Goal: Task Accomplishment & Management: Manage account settings

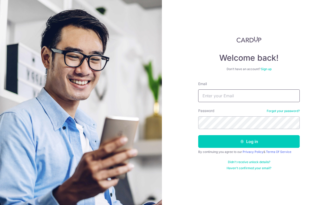
type input "[EMAIL_ADDRESS][DOMAIN_NAME]"
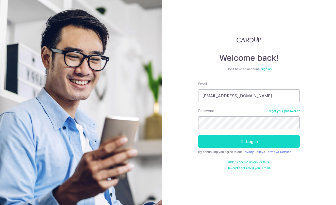
click at [236, 142] on button "Log in" at bounding box center [248, 141] width 101 height 13
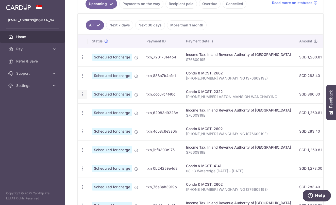
click at [82, 95] on icon "button" at bounding box center [82, 94] width 5 height 5
click at [95, 108] on span "Update payment" at bounding box center [109, 108] width 35 height 6
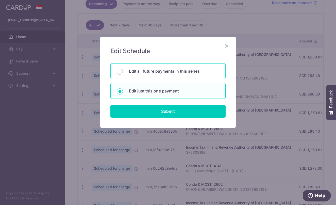
click at [152, 72] on p "Edit all future payments in this series" at bounding box center [174, 71] width 90 height 6
click at [123, 72] on input "Edit all future payments in this series" at bounding box center [120, 71] width 6 height 6
radio input "true"
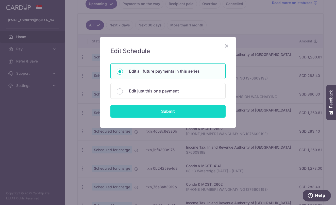
click at [159, 112] on input "Submit" at bounding box center [167, 111] width 115 height 13
radio input "true"
type input "860.00"
type input "003-06-10 ASTON MANSION WANGHAIYING"
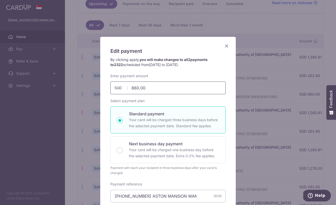
click at [156, 87] on input "860.00" at bounding box center [167, 87] width 115 height 13
type input "8"
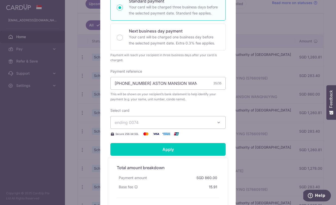
scroll to position [116, 0]
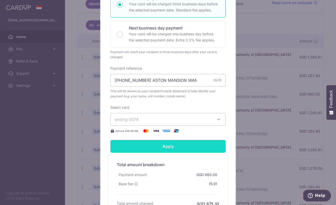
type input "1,260.00"
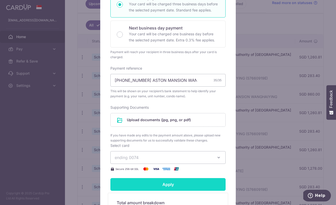
click at [169, 148] on form "By clicking apply, you will make changes to all 2 payments to 2322 scheduled fr…" at bounding box center [167, 98] width 115 height 315
click at [160, 186] on input "Apply" at bounding box center [167, 184] width 115 height 13
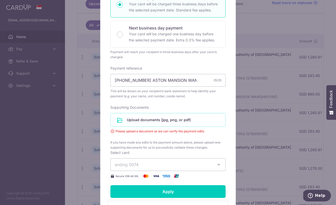
click at [147, 121] on input "file" at bounding box center [168, 119] width 115 height 13
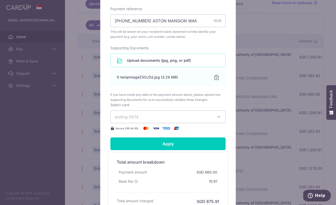
scroll to position [178, 0]
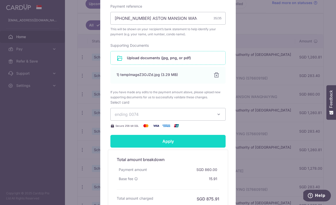
click at [168, 140] on input "Apply" at bounding box center [167, 141] width 115 height 13
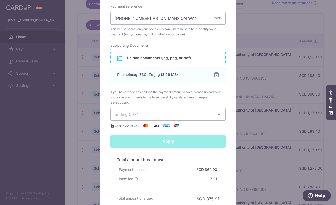
type input "Successfully Applied"
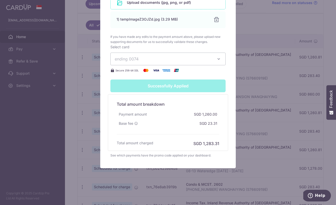
scroll to position [251, 0]
click at [265, 131] on div "Edit payment By clicking apply, you will make changes to all 2 payments to 2322…" at bounding box center [168, 102] width 336 height 205
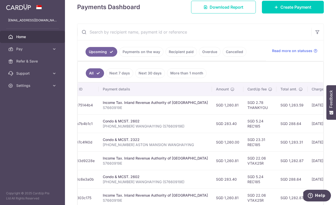
scroll to position [0, 85]
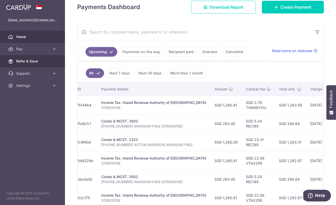
click at [37, 61] on span "Refer & Save" at bounding box center [32, 61] width 33 height 5
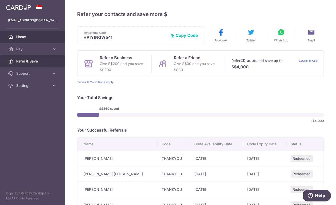
click at [30, 37] on span "Home" at bounding box center [32, 36] width 33 height 5
